Goal: Communication & Community: Ask a question

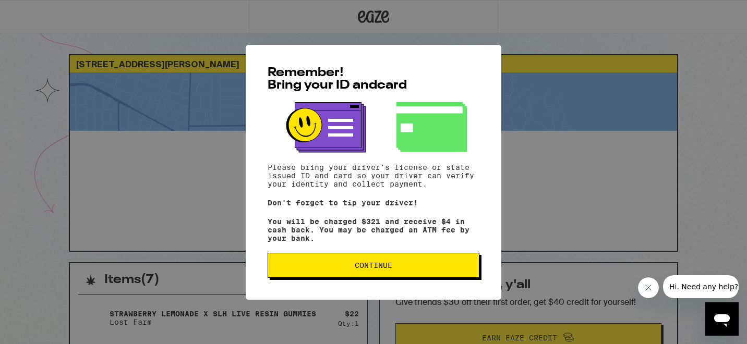
click at [408, 269] on span "Continue" at bounding box center [374, 265] width 194 height 7
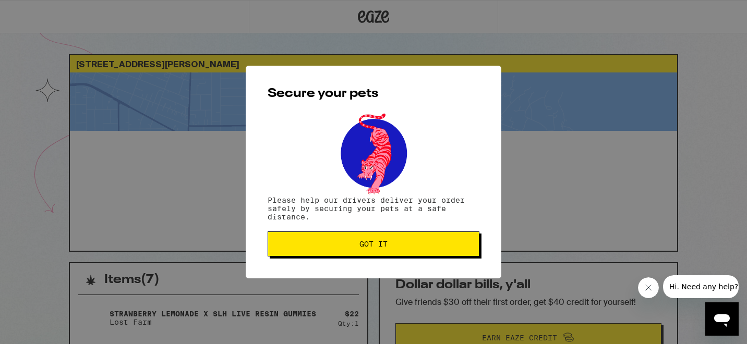
click at [375, 252] on button "Got it" at bounding box center [374, 244] width 212 height 25
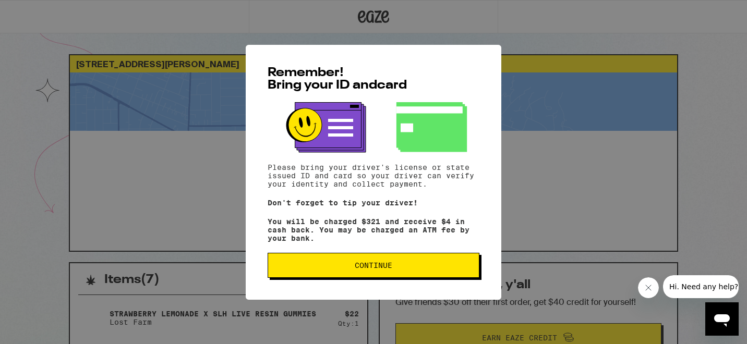
click at [385, 269] on span "Continue" at bounding box center [374, 265] width 38 height 7
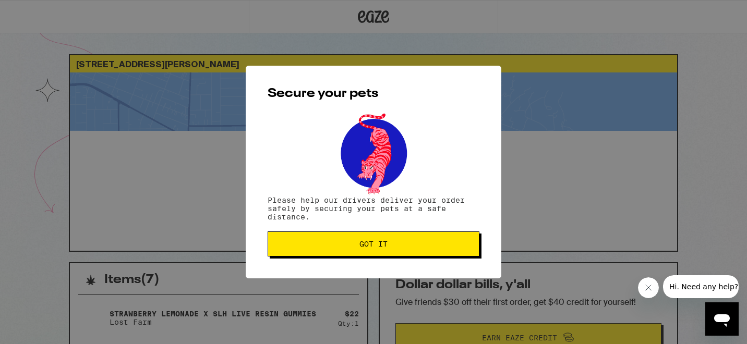
click at [385, 241] on span "Got it" at bounding box center [374, 244] width 28 height 7
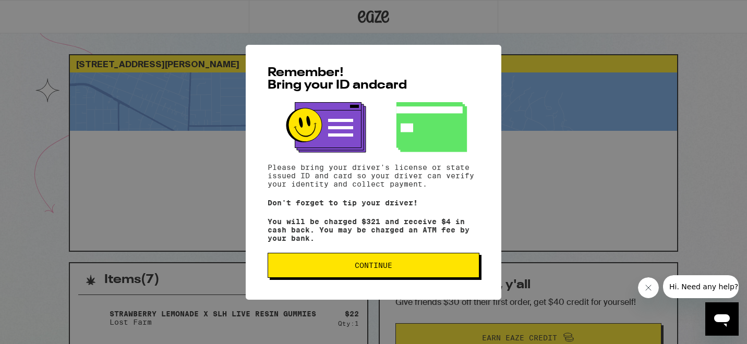
click at [389, 266] on span "Continue" at bounding box center [374, 265] width 38 height 7
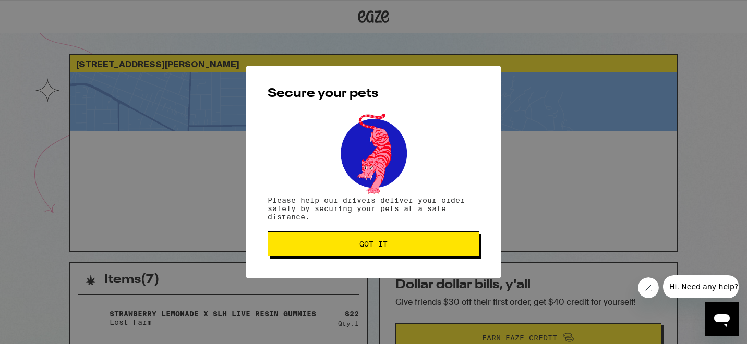
click at [425, 248] on span "Got it" at bounding box center [374, 244] width 194 height 7
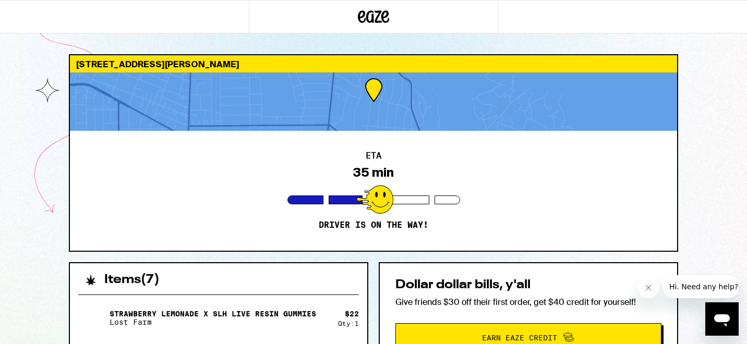
click at [378, 18] on icon at bounding box center [374, 16] width 16 height 13
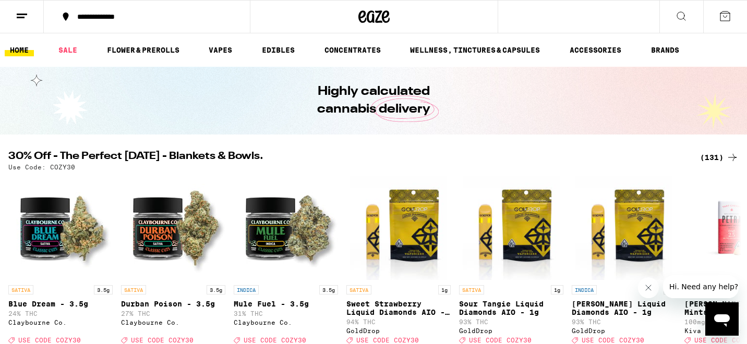
click at [21, 19] on icon at bounding box center [22, 16] width 13 height 13
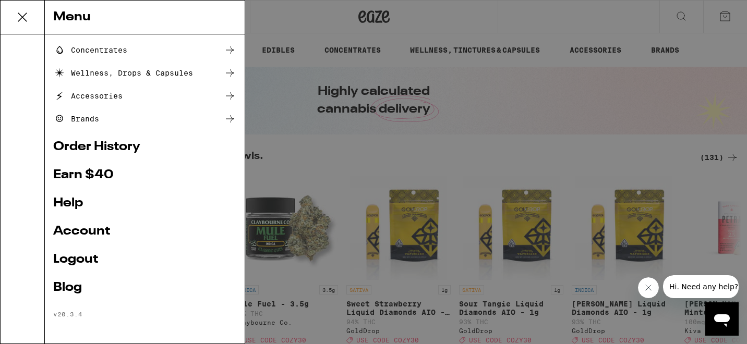
scroll to position [135, 0]
click at [125, 140] on link "Order History" at bounding box center [144, 146] width 183 height 13
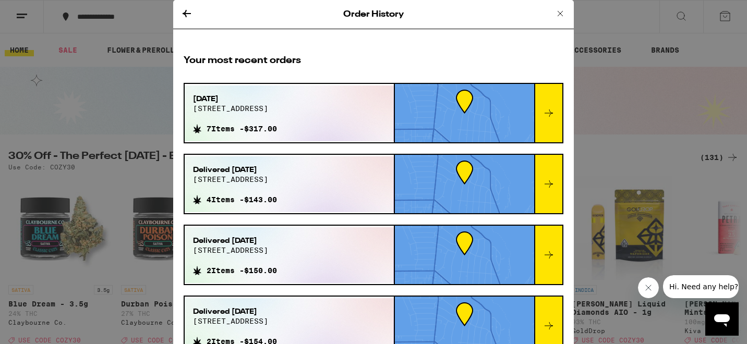
click at [551, 114] on icon at bounding box center [549, 113] width 8 height 7
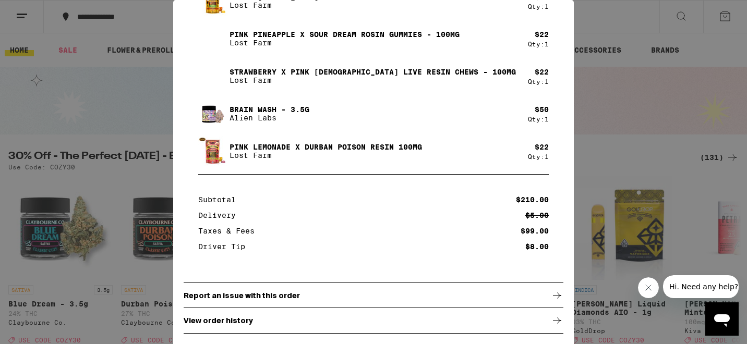
scroll to position [273, 0]
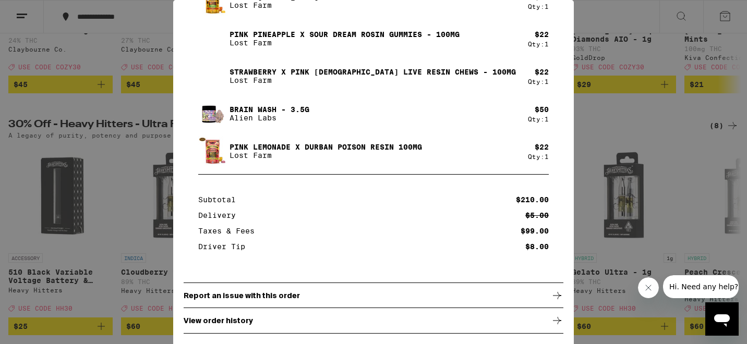
click at [357, 327] on div "View order history" at bounding box center [374, 321] width 380 height 26
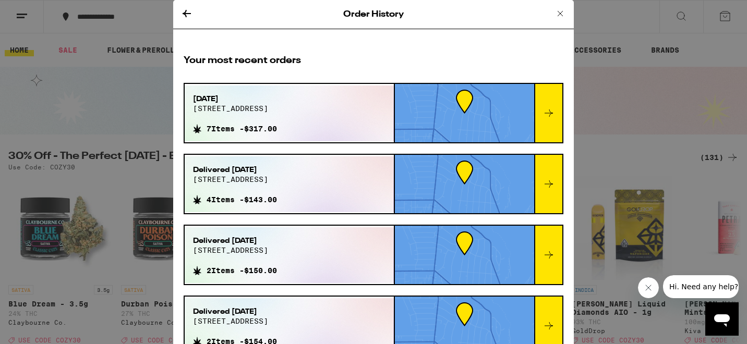
click at [276, 127] on span "7 Items - $317.00" at bounding box center [242, 129] width 70 height 8
click at [387, 92] on div "Sep 14, 2025 2052 pepper dr 7 Items - $317.00" at bounding box center [289, 114] width 209 height 56
click at [549, 109] on icon at bounding box center [549, 113] width 13 height 13
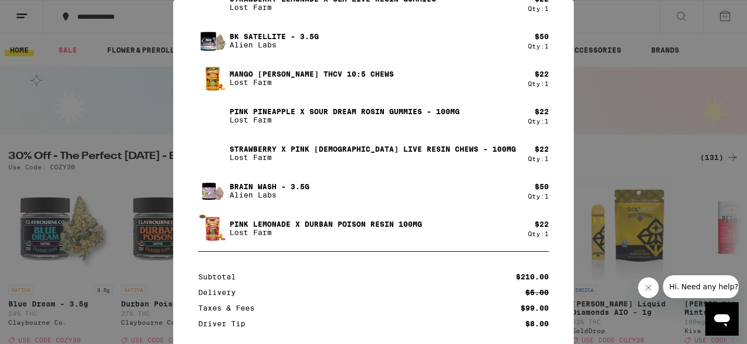
scroll to position [214, 0]
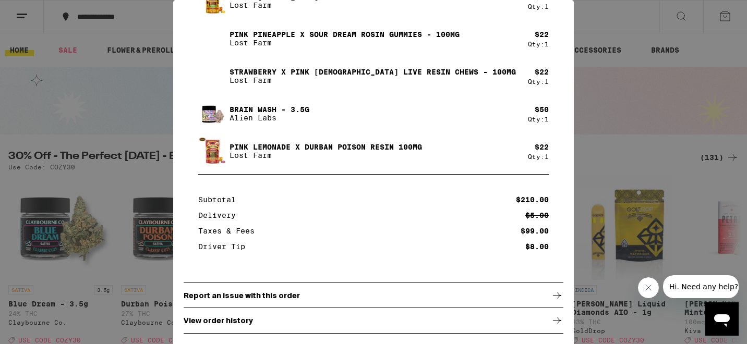
click at [353, 298] on div "Report an issue with this order" at bounding box center [374, 296] width 380 height 26
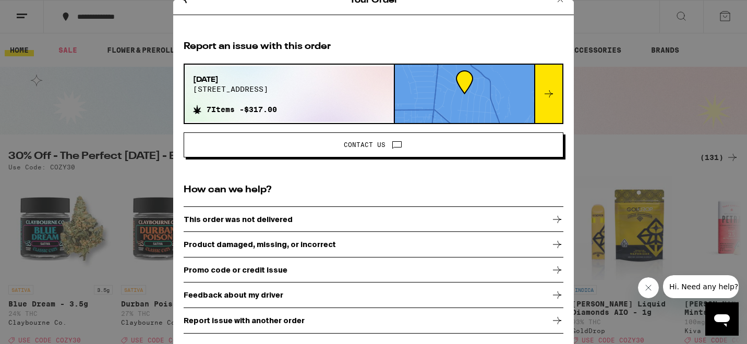
scroll to position [48, 0]
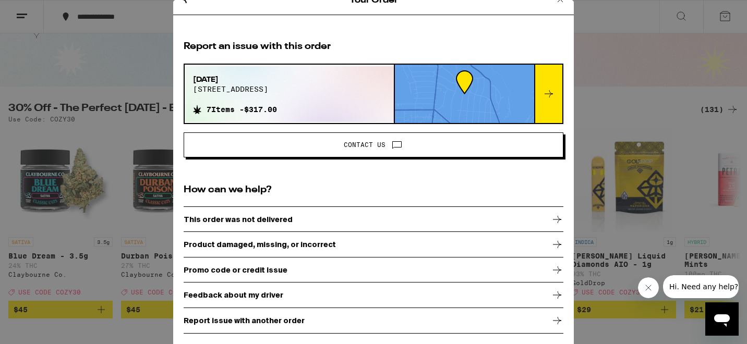
click at [543, 97] on icon at bounding box center [549, 94] width 13 height 13
click at [549, 91] on icon at bounding box center [549, 94] width 13 height 13
click at [542, 101] on div at bounding box center [548, 94] width 28 height 58
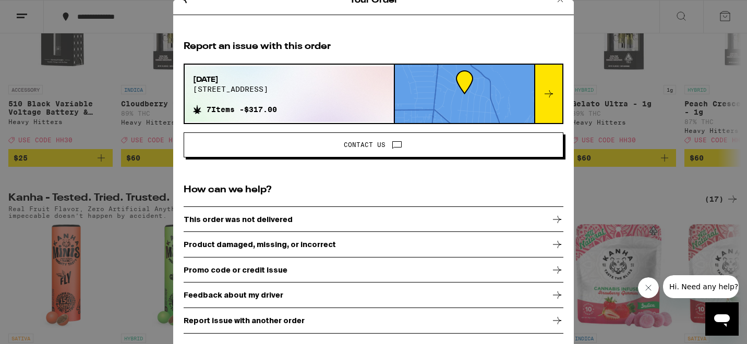
scroll to position [0, 0]
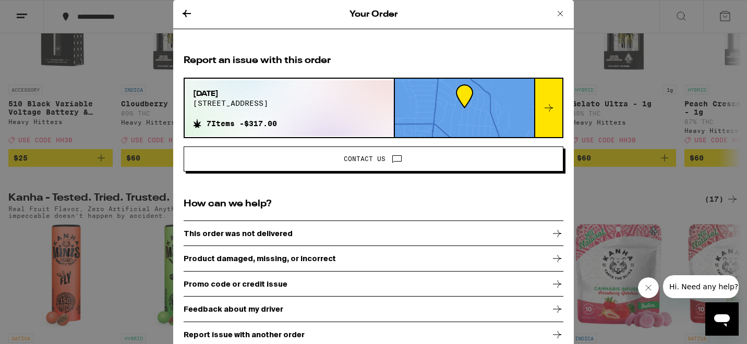
click at [391, 157] on icon at bounding box center [397, 158] width 13 height 13
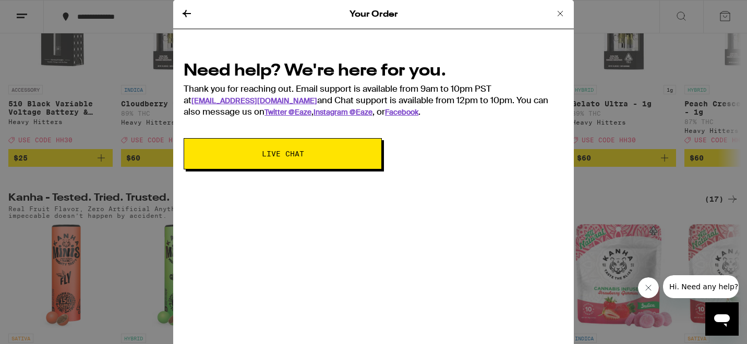
click at [296, 157] on span "Live Chat" at bounding box center [283, 153] width 42 height 7
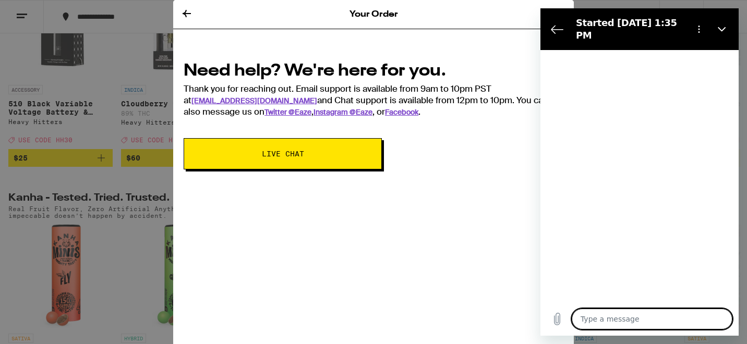
type textarea "x"
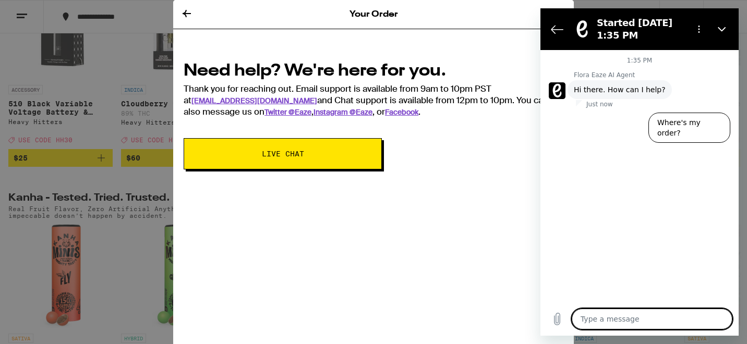
click at [601, 324] on textarea at bounding box center [652, 319] width 161 height 21
type textarea "C"
type textarea "x"
type textarea "Ca"
type textarea "x"
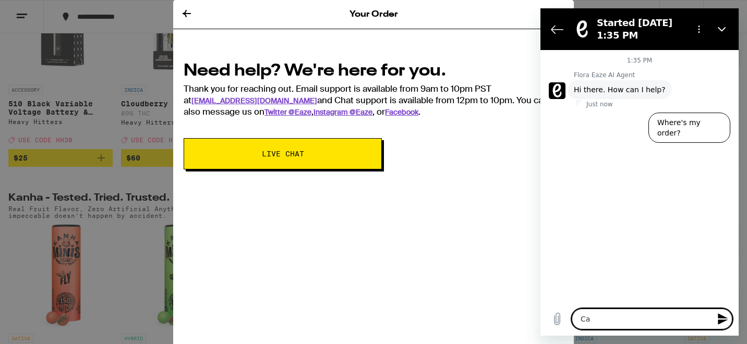
type textarea "Can"
type textarea "x"
type textarea "Can"
type textarea "x"
type textarea "Can I"
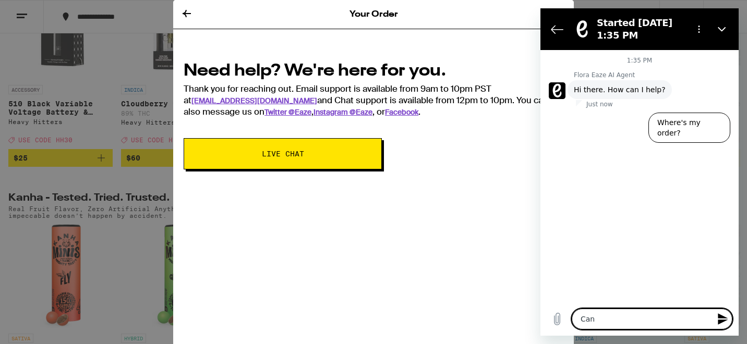
type textarea "x"
type textarea "Can I"
type textarea "x"
type textarea "Can I c"
type textarea "x"
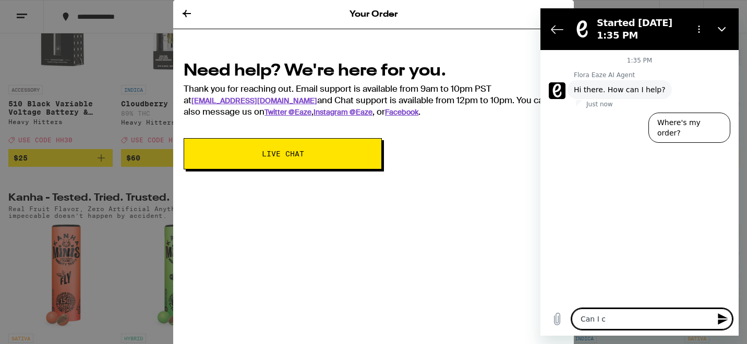
type textarea "Can I ca"
type textarea "x"
type textarea "Can I can"
type textarea "x"
type textarea "Can I canc"
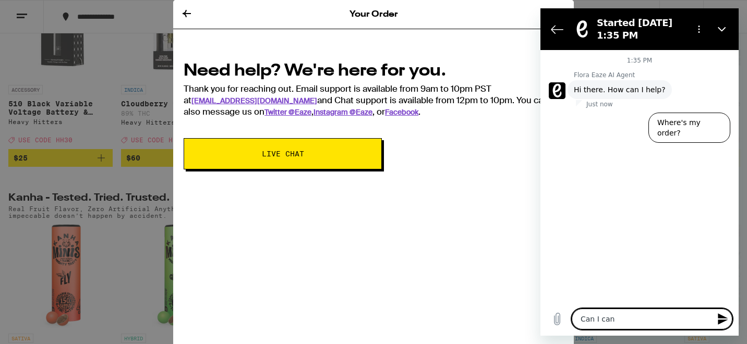
type textarea "x"
type textarea "Can I cance"
type textarea "x"
type textarea "Can I cancel"
type textarea "x"
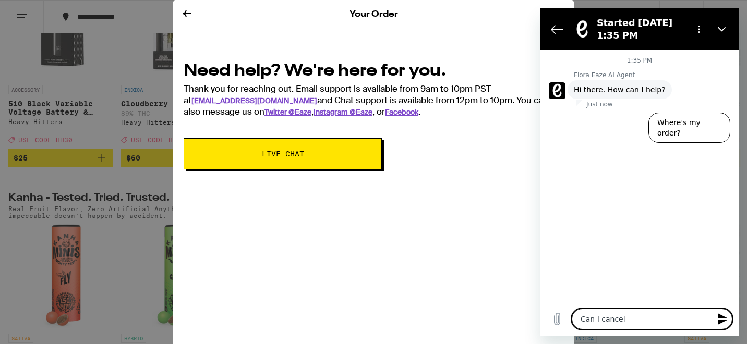
type textarea "Can I cancel"
type textarea "x"
type textarea "Can I cancel t"
type textarea "x"
type textarea "Can I cancel th"
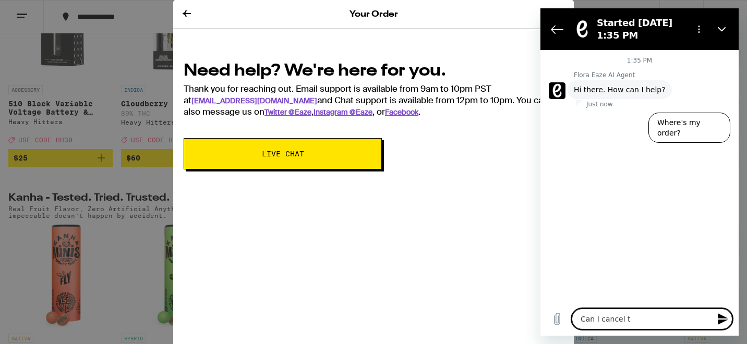
type textarea "x"
type textarea "Can I cancel the"
type textarea "x"
type textarea "Can I cancel the"
type textarea "x"
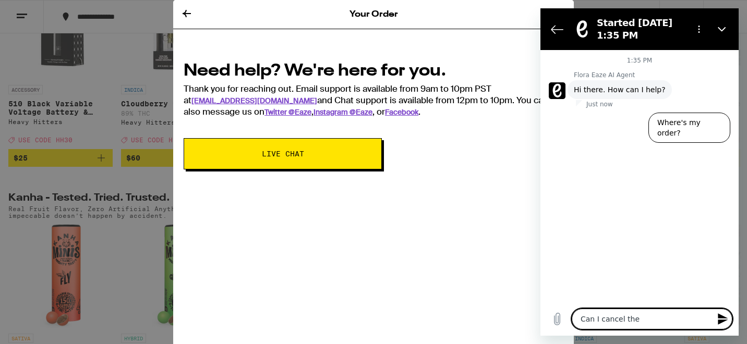
type textarea "Can I cancel the o"
type textarea "x"
type textarea "Can I cancel the or"
type textarea "x"
type textarea "Can I cancel the ord"
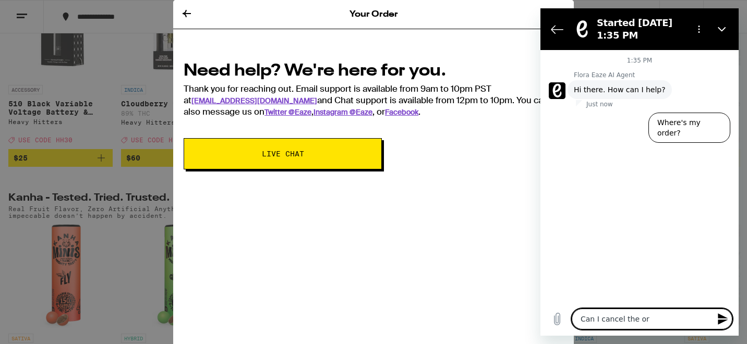
type textarea "x"
type textarea "Can I cancel the orde"
type textarea "x"
type textarea "Can I cancel the order"
type textarea "x"
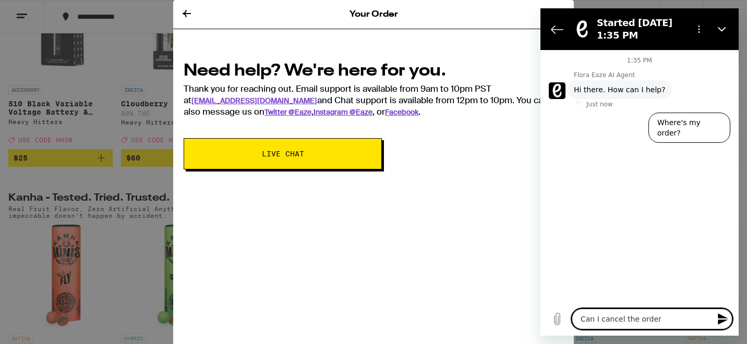
type textarea "Can I cancel the order."
type textarea "x"
type textarea "Can I cancel the order."
type textarea "x"
type textarea "Can I cancel the order. I"
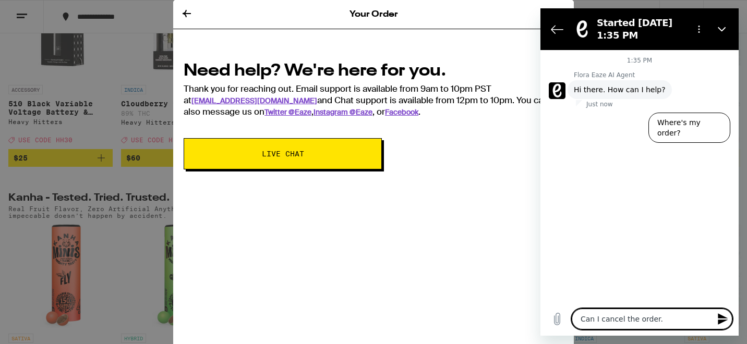
type textarea "x"
type textarea "Can I cancel the order. I"
type textarea "x"
type textarea "Can I cancel the order. I h"
type textarea "x"
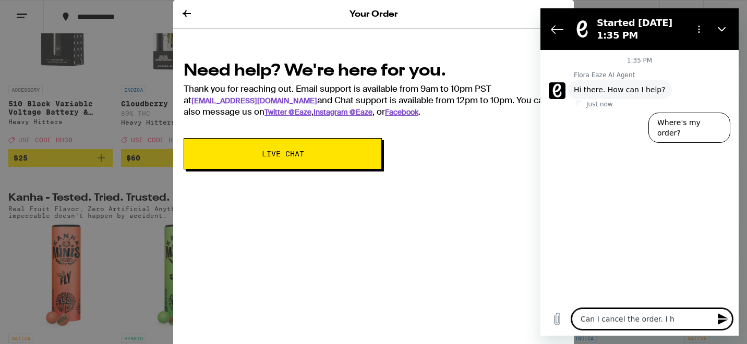
type textarea "Can I cancel the order. I ha"
type textarea "x"
type textarea "Can I cancel the order. I hav"
type textarea "x"
type textarea "Can I cancel the order. I have"
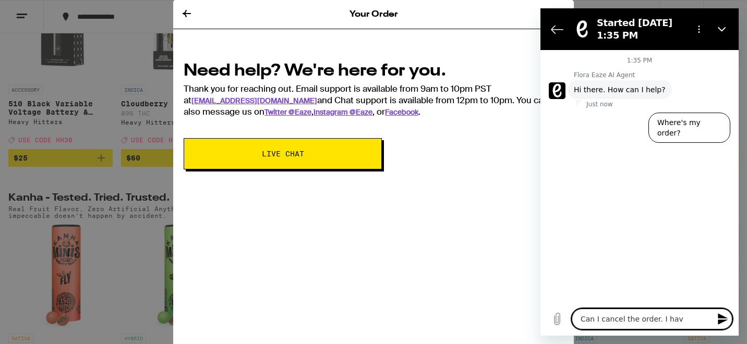
type textarea "x"
type textarea "Can I cancel the order. I have"
type textarea "x"
type textarea "Can I cancel the order. I have t"
type textarea "x"
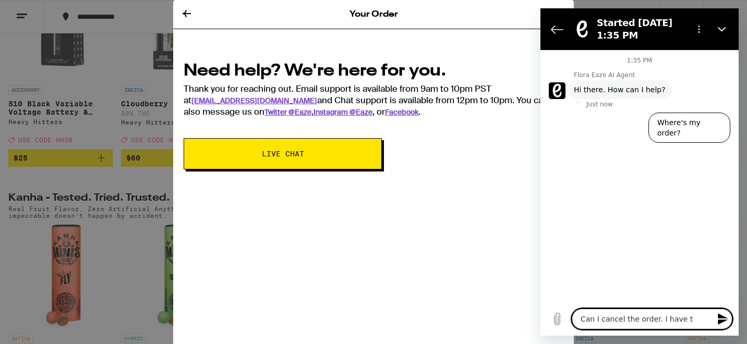
type textarea "Can I cancel the order. I have to"
type textarea "x"
type textarea "Can I cancel the order. I have to"
type textarea "x"
type textarea "Can I cancel the order. I have to l"
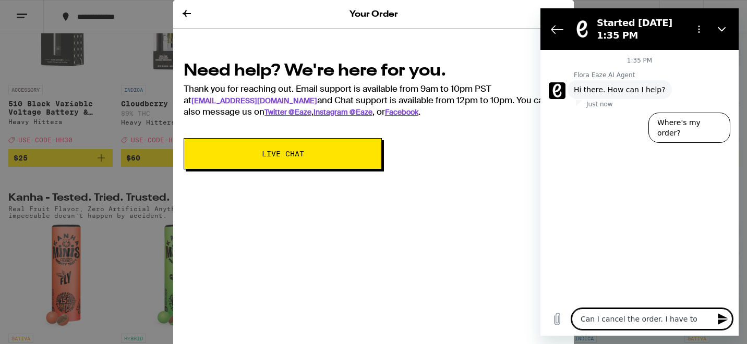
type textarea "x"
type textarea "Can I cancel the order. I have to le"
type textarea "x"
type textarea "Can I cancel the order. I have to lea"
type textarea "x"
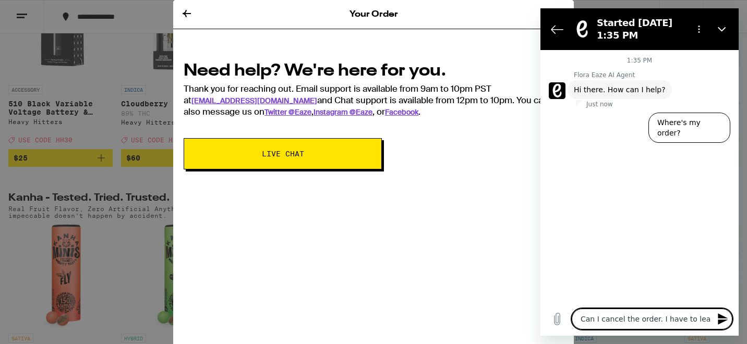
type textarea "Can I cancel the order. I have to leav"
type textarea "x"
type textarea "Can I cancel the order. I have to leave"
type textarea "x"
type textarea "Can I cancel the order. I have to leave"
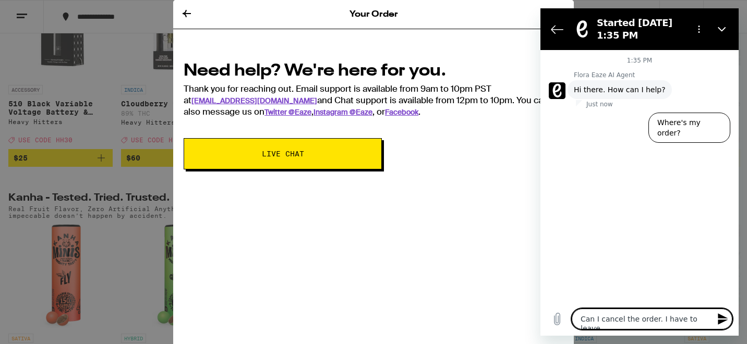
type textarea "x"
type textarea "Can I cancel the order. I have to leave v"
type textarea "x"
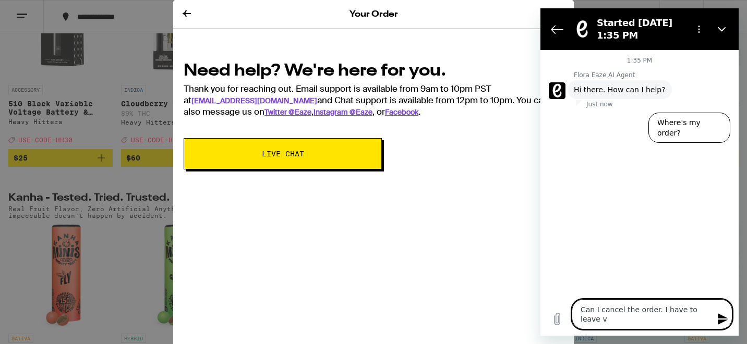
type textarea "Can I cancel the order. I have to leave ve"
type textarea "x"
type textarea "Can I cancel the order. I have to leave ver"
type textarea "x"
type textarea "Can I cancel the order. I have to leave very"
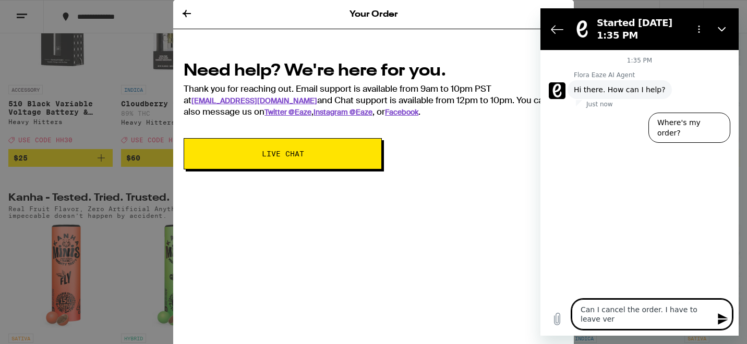
type textarea "x"
type textarea "Can I cancel the order. I have to leave very"
type textarea "x"
type textarea "Can I cancel the order. I have to leave very o"
type textarea "x"
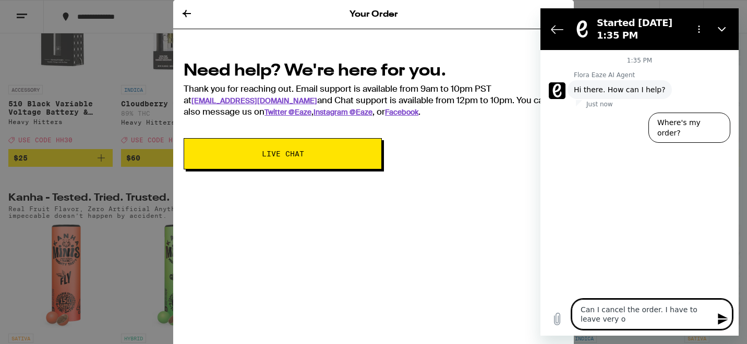
type textarea "Can I cancel the order. I have to leave very oo"
type textarea "x"
type textarea "Can I cancel the order. I have to leave very o"
type textarea "x"
type textarea "Can I cancel the order. I have to leave very"
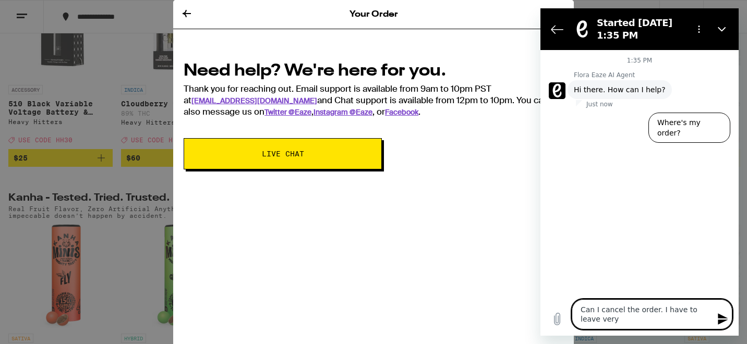
type textarea "x"
type textarea "Can I cancel the order. I have to leave very s"
type textarea "x"
type textarea "Can I cancel the order. I have to leave very"
type textarea "x"
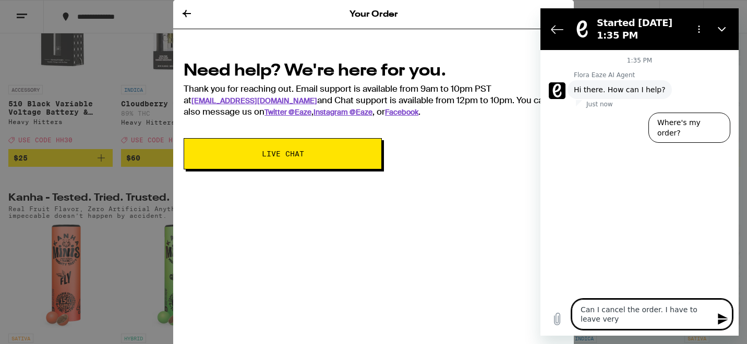
type textarea "Can I cancel the order. I have to leave very"
type textarea "x"
type textarea "Can I cancel the order. I have to leave ver"
type textarea "x"
type textarea "Can I cancel the order. I have to leave ve"
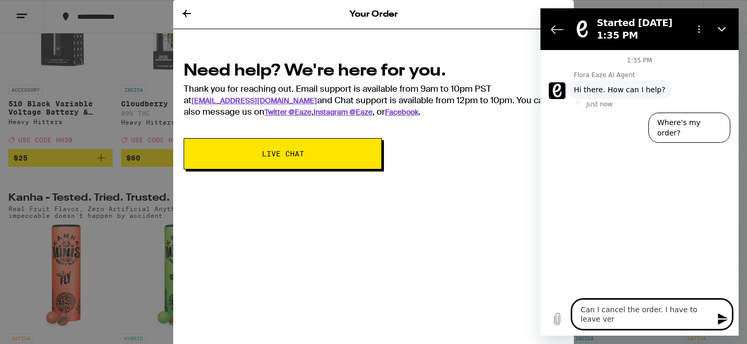
type textarea "x"
type textarea "Can I cancel the order. I have to leave v"
type textarea "x"
type textarea "Can I cancel the order. I have to leave"
type textarea "x"
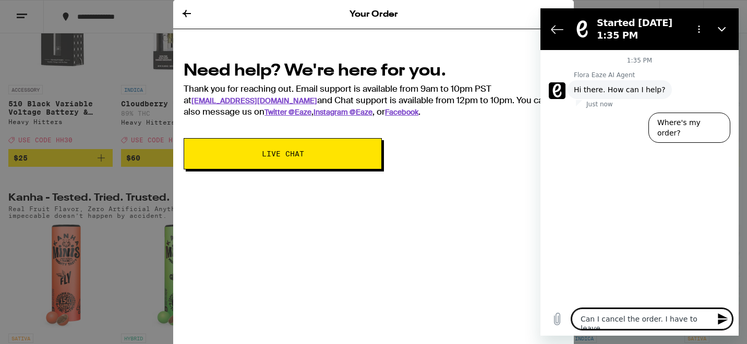
type textarea "Can I cancel the order. I have to leave m"
type textarea "x"
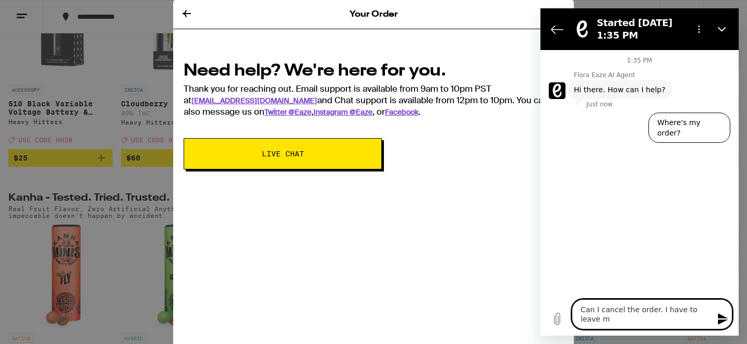
type textarea "Can I cancel the order. I have to leave my"
type textarea "x"
type textarea "Can I cancel the order. I have to leave my"
type textarea "x"
type textarea "Can I cancel the order. I have to leave my h"
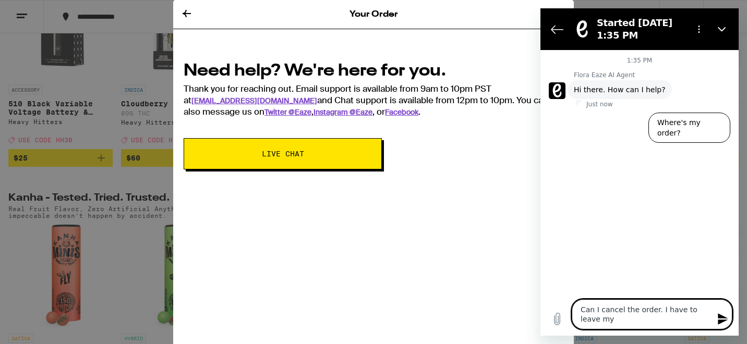
type textarea "x"
type textarea "Can I cancel the order. I have to leave my ho"
type textarea "x"
type textarea "Can I cancel the order. I have to leave my hou"
type textarea "x"
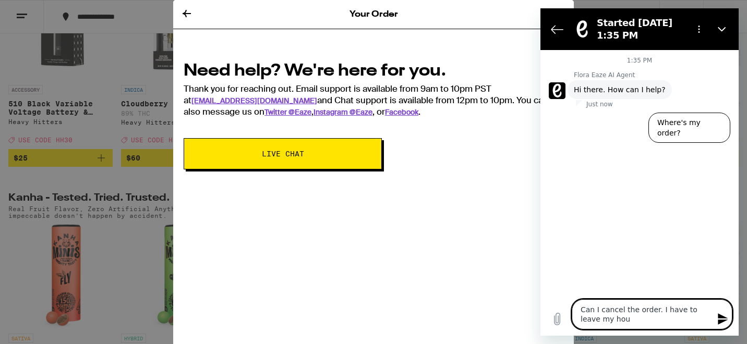
type textarea "Can I cancel the order. I have to leave my hous"
type textarea "x"
type textarea "Can I cancel the order. I have to leave my house"
type textarea "x"
type textarea "Can I cancel the order. I have to leave my house"
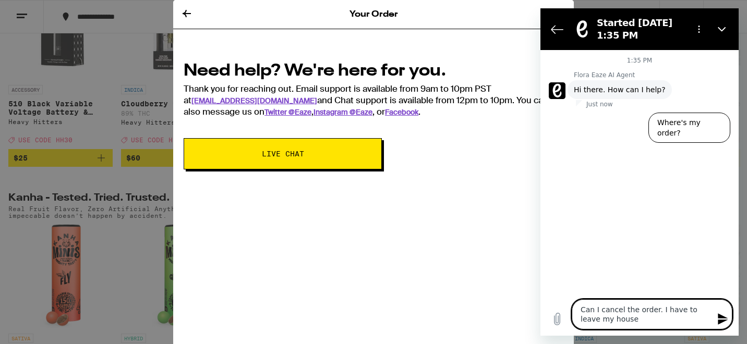
type textarea "x"
type textarea "Can I cancel the order. I have to leave my house a"
type textarea "x"
type textarea "Can I cancel the order. I have to leave my house an"
type textarea "x"
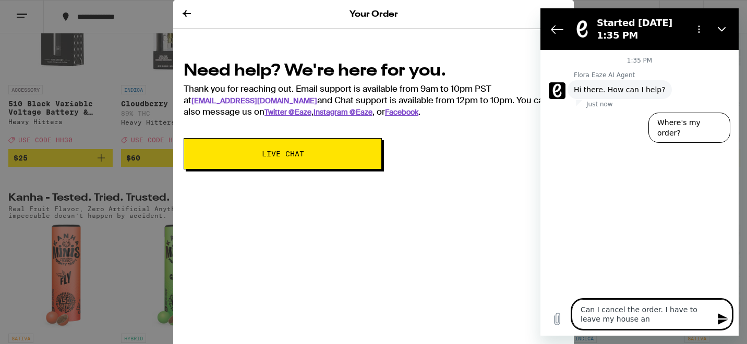
type textarea "Can I cancel the order. I have to leave my house and"
type textarea "x"
type textarea "Can I cancel the order. I have to leave my house and"
type textarea "x"
type textarea "Can I cancel the order. I have to leave my house and t"
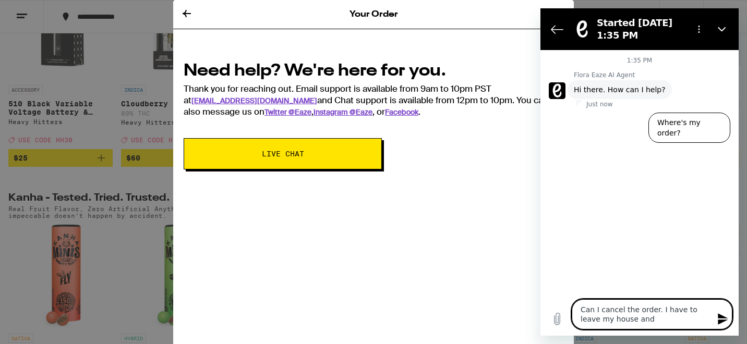
type textarea "x"
type textarea "Can I cancel the order. I have to leave my house and th"
type textarea "x"
type textarea "Can I cancel the order. I have to leave my house and the"
type textarea "x"
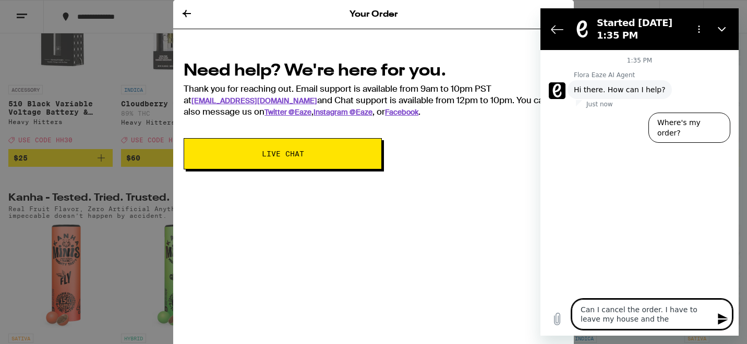
type textarea "Can I cancel the order. I have to leave my house and the"
type textarea "x"
type textarea "Can I cancel the order. I have to leave my house and the d"
type textarea "x"
type textarea "Can I cancel the order. I have to leave my house and the dr"
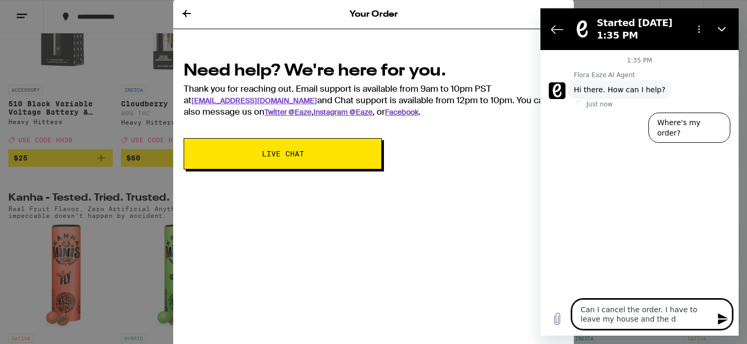
type textarea "x"
type textarea "Can I cancel the order. I have to leave my house and the dri"
type textarea "x"
type textarea "Can I cancel the order. I have to leave my house and the driv"
type textarea "x"
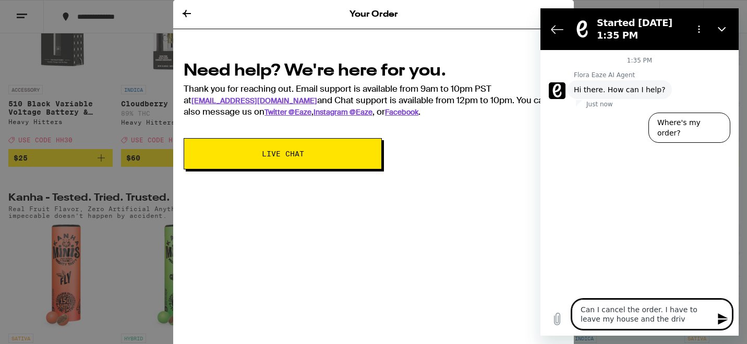
type textarea "Can I cancel the order. I have to leave my house and the drive"
type textarea "x"
type textarea "Can I cancel the order. I have to leave my house and the driver"
type textarea "x"
type textarea "Can I cancel the order. I have to leave my house and the driver"
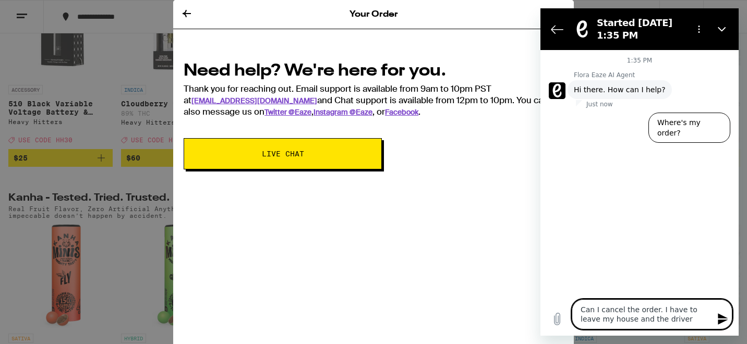
type textarea "x"
type textarea "Can I cancel the order. I have to leave my house and the driver w"
type textarea "x"
type textarea "Can I cancel the order. I have to leave my house and the driver wo"
type textarea "x"
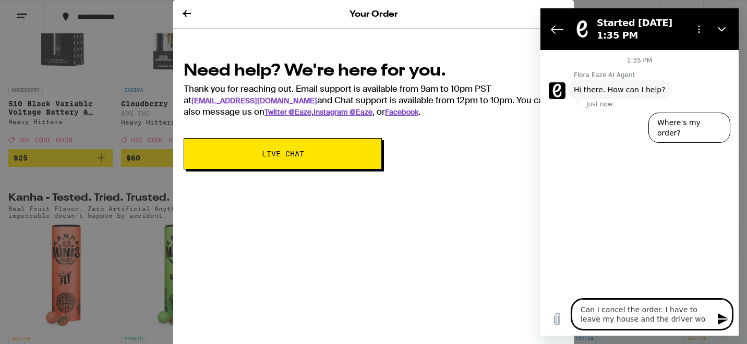
type textarea "Can I cancel the order. I have to leave my house and the driver won"
type textarea "x"
type textarea "Can I cancel the order. I have to leave my house and the driver won'"
type textarea "x"
type textarea "Can I cancel the order. I have to leave my house and the driver won't"
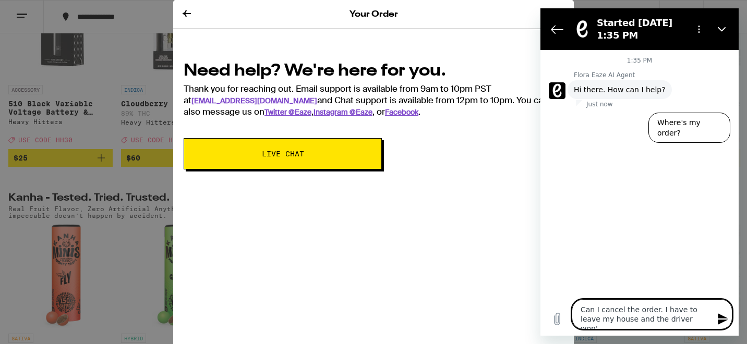
type textarea "x"
type textarea "Can I cancel the order. I have to leave my house and the driver won't"
type textarea "x"
type textarea "Can I cancel the order. I have to leave my house and the driver won't b"
type textarea "x"
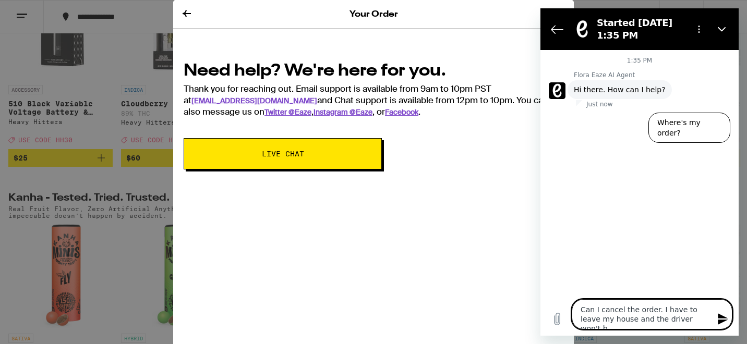
type textarea "Can I cancel the order. I have to leave my house and the driver won't be"
type textarea "x"
type textarea "Can I cancel the order. I have to leave my house and the driver won't be"
type textarea "x"
type textarea "Can I cancel the order. I have to leave my house and the driver won't be h"
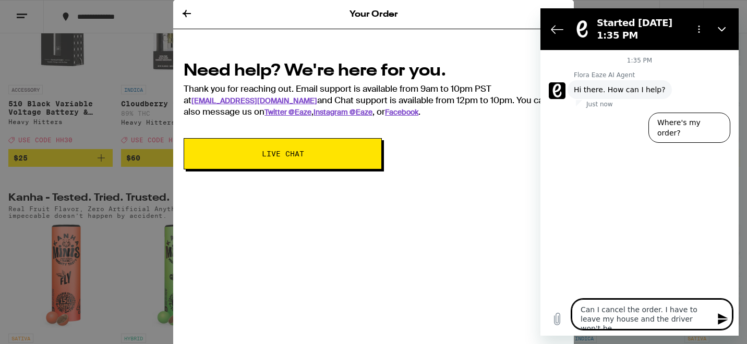
type textarea "x"
type textarea "Can I cancel the order. I have to leave my house and the driver won't be he"
type textarea "x"
type textarea "Can I cancel the order. I have to leave my house and the driver won't be her"
type textarea "x"
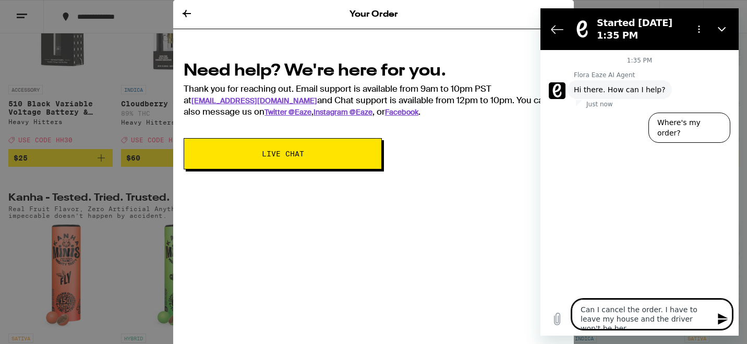
type textarea "Can I cancel the order. I have to leave my house and the driver won't be here"
type textarea "x"
type textarea "Can I cancel the order. I have to leave my house and the driver won't be here"
type textarea "x"
type textarea "Can I cancel the order. I have to leave my house and the driver won't be here f"
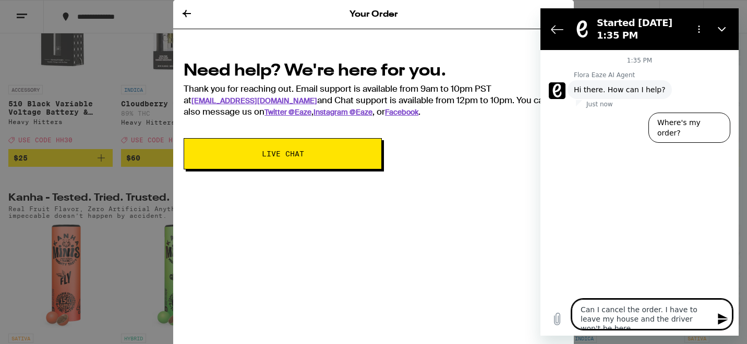
type textarea "x"
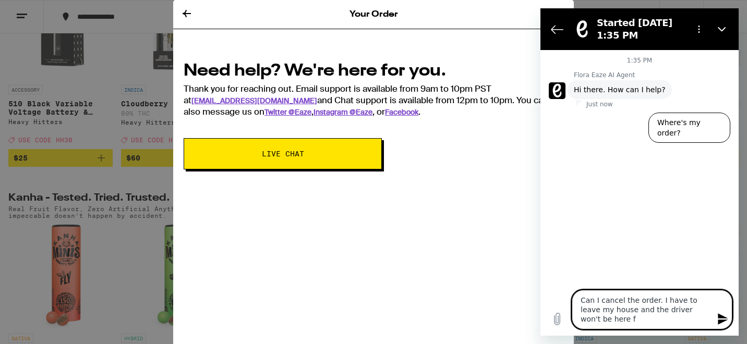
type textarea "Can I cancel the order. I have to leave my house and the driver won't be here fo"
type textarea "x"
type textarea "Can I cancel the order. I have to leave my house and the driver won't be here f…"
type textarea "x"
type textarea "Can I cancel the order. I have to leave my house and the driver won't be here f…"
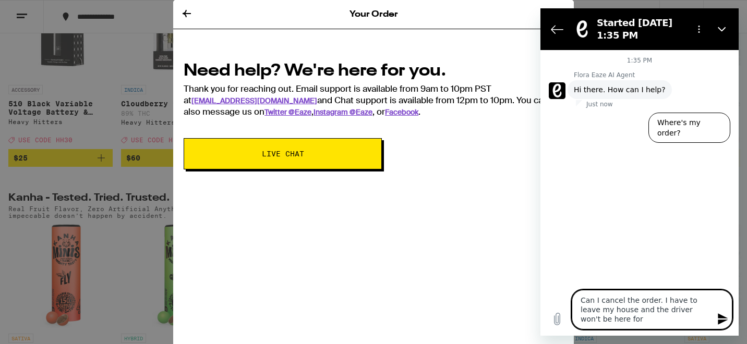
type textarea "x"
type textarea "Can I cancel the order. I have to leave my house and the driver won't be here f…"
type textarea "x"
type textarea "Can I cancel the order. I have to leave my house and the driver won't be here f…"
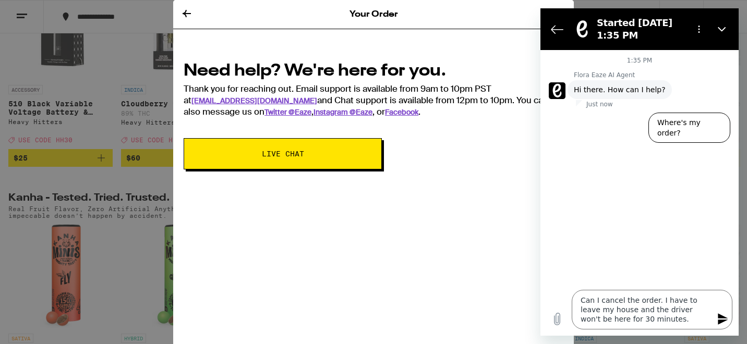
click at [724, 316] on icon "Send message" at bounding box center [723, 319] width 13 height 13
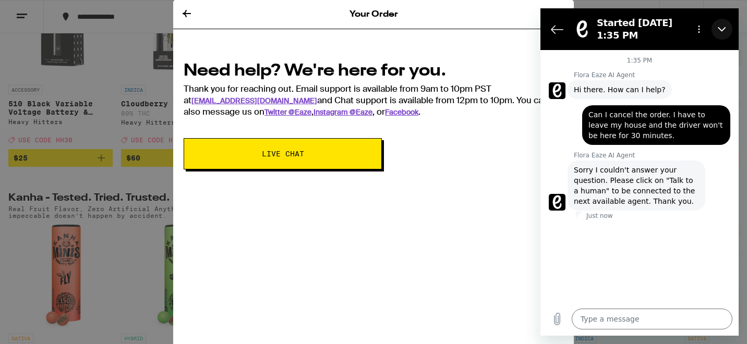
click at [715, 30] on button "Close" at bounding box center [722, 29] width 21 height 21
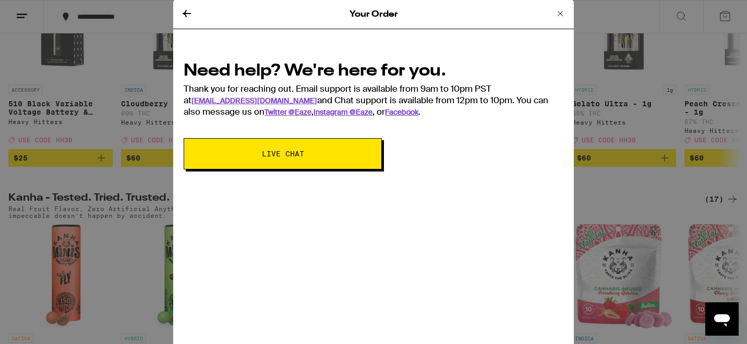
click at [714, 313] on icon "Open messaging window" at bounding box center [722, 319] width 19 height 19
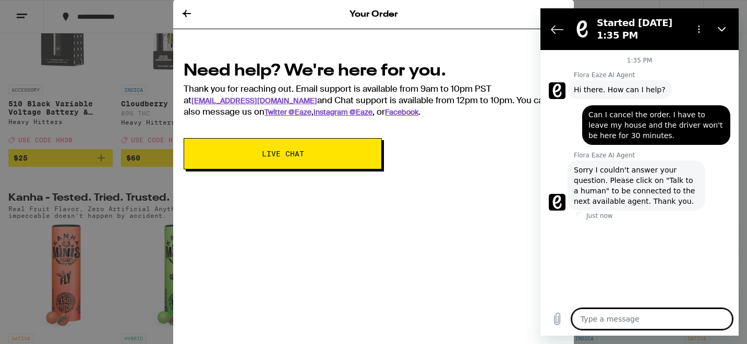
click at [312, 146] on button "Live Chat" at bounding box center [283, 153] width 198 height 31
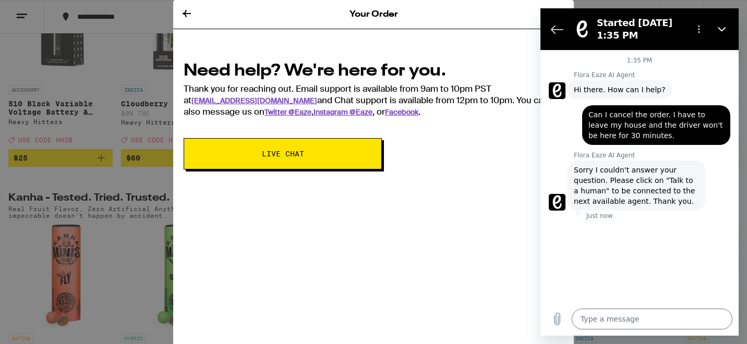
click at [304, 148] on button "Live Chat" at bounding box center [283, 153] width 198 height 31
click at [699, 25] on icon "Options menu" at bounding box center [699, 29] width 8 height 8
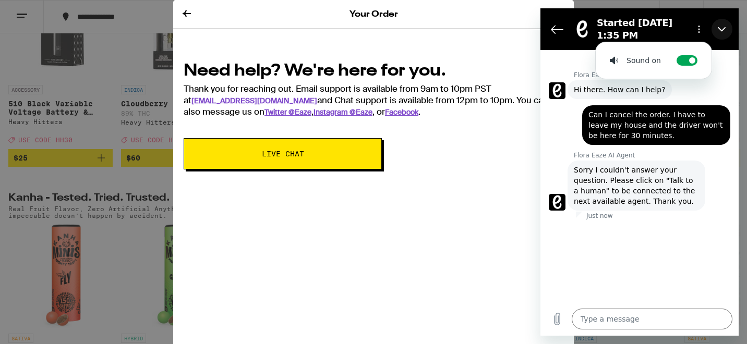
click at [722, 28] on icon "Close" at bounding box center [722, 29] width 8 height 8
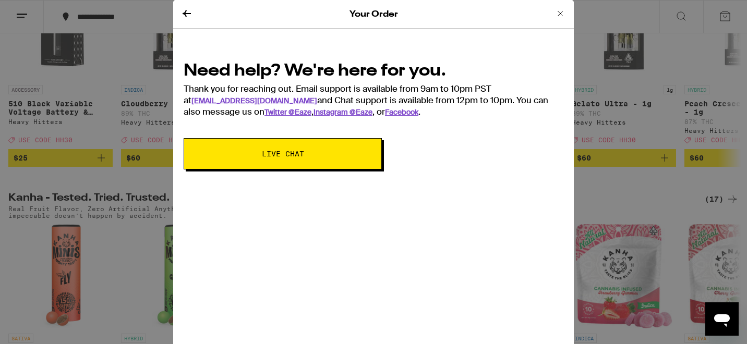
click at [722, 319] on icon "Open messaging window" at bounding box center [722, 321] width 16 height 13
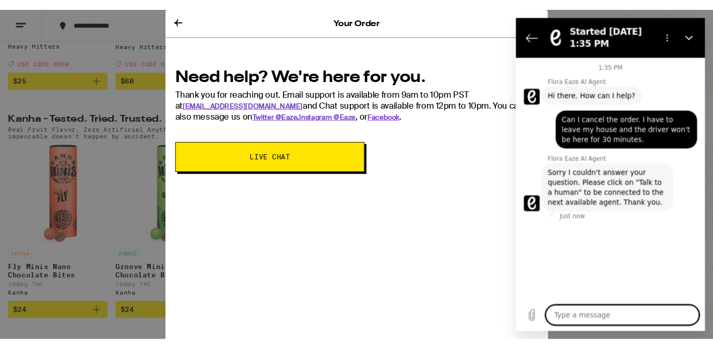
scroll to position [528, 0]
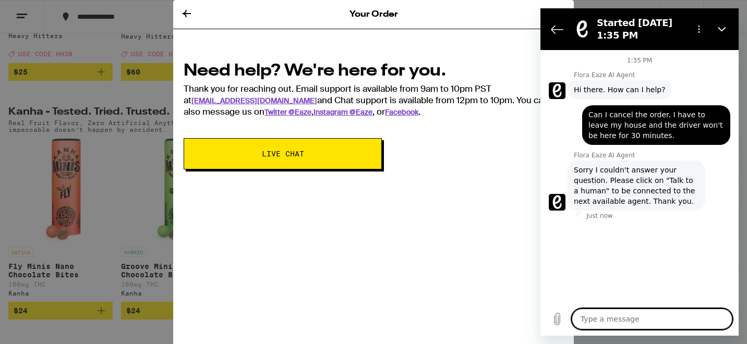
click at [652, 181] on span "Sorry I couldn't answer your question. Please click on "Talk to a human" to be …" at bounding box center [636, 186] width 125 height 42
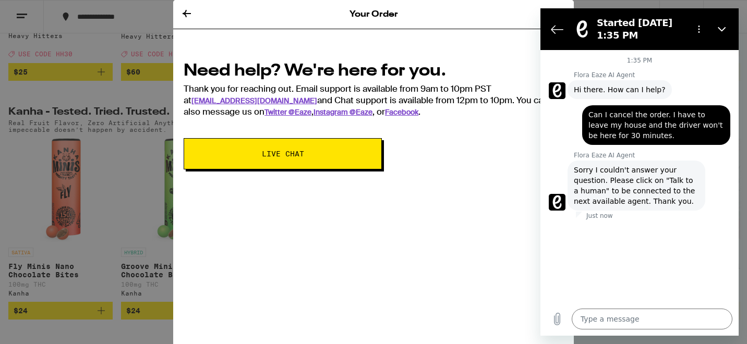
click at [651, 183] on span "Sorry I couldn't answer your question. Please click on "Talk to a human" to be …" at bounding box center [636, 186] width 125 height 42
click at [556, 317] on icon "Upload file" at bounding box center [558, 320] width 6 height 12
click at [724, 28] on icon "Close" at bounding box center [722, 29] width 8 height 8
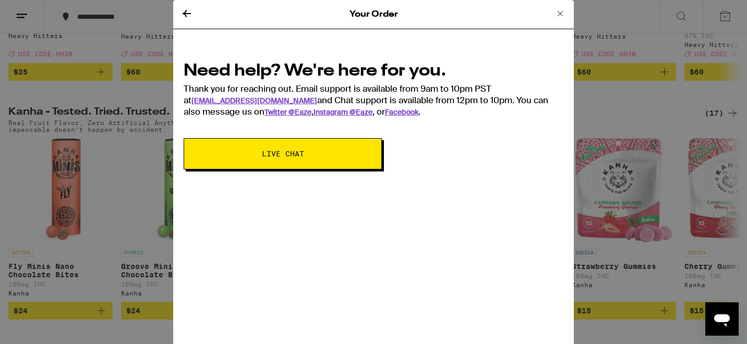
click at [302, 150] on span "Live Chat" at bounding box center [283, 153] width 42 height 7
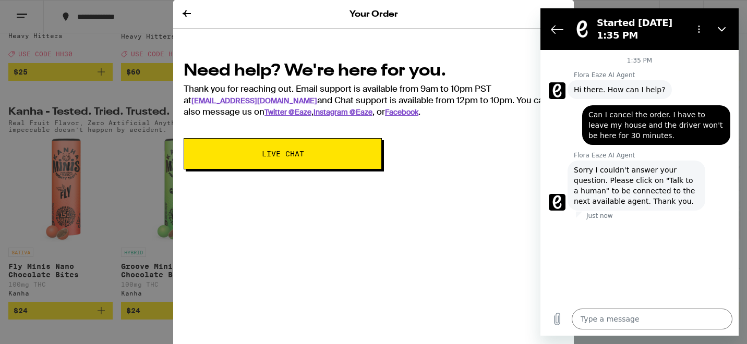
click at [631, 180] on span "Sorry I couldn't answer your question. Please click on "Talk to a human" to be …" at bounding box center [636, 186] width 125 height 42
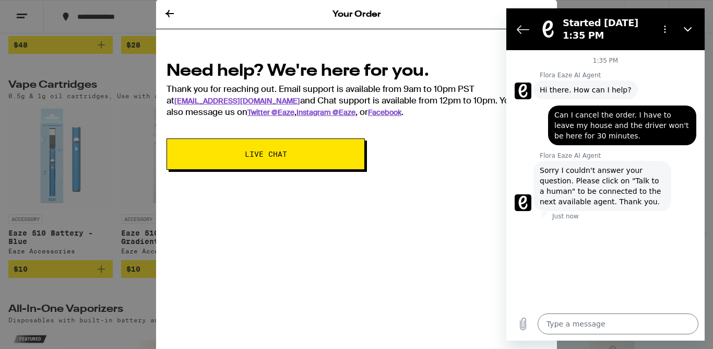
scroll to position [1492, 0]
